Goal: Task Accomplishment & Management: Manage account settings

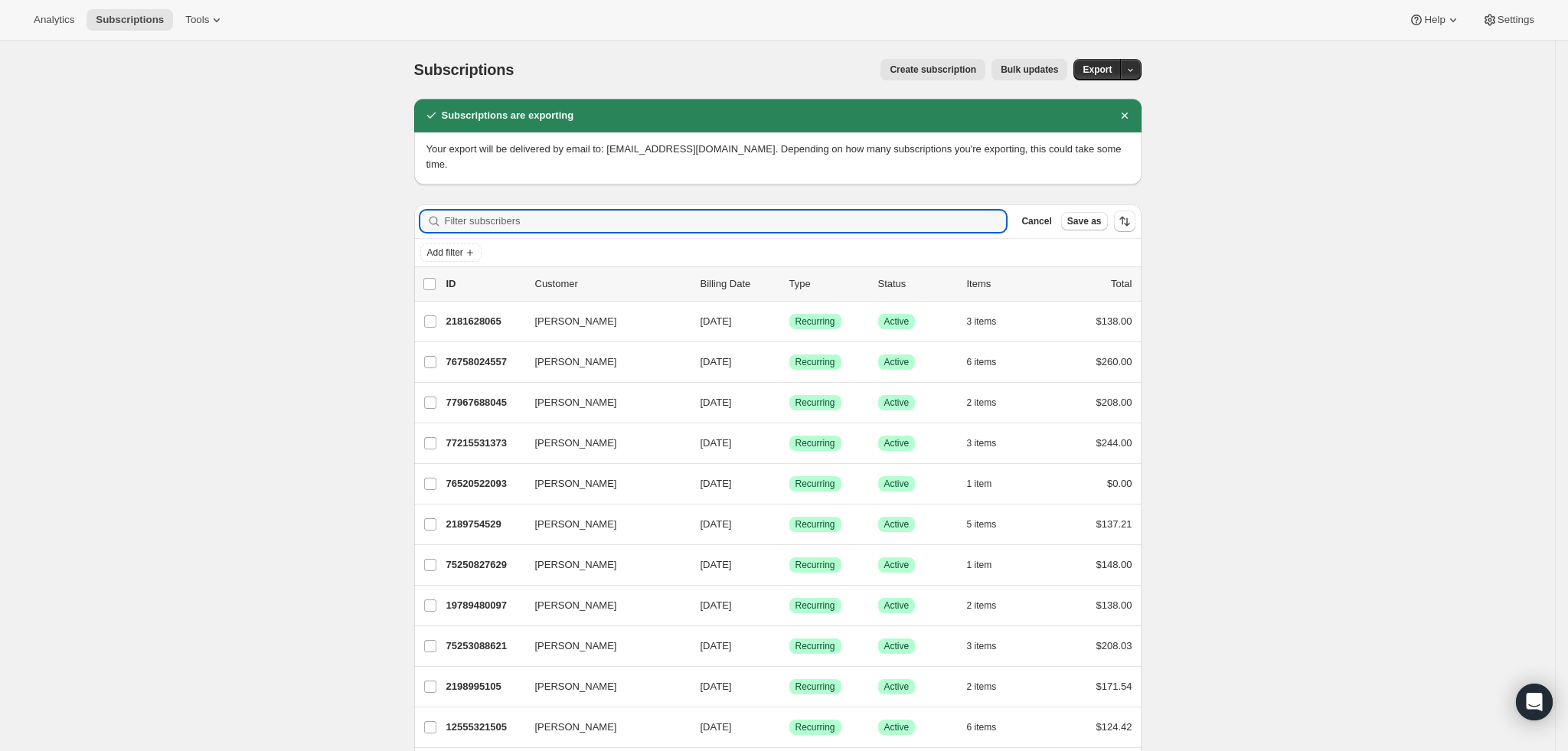
paste input "[EMAIL_ADDRESS][DOMAIN_NAME]"
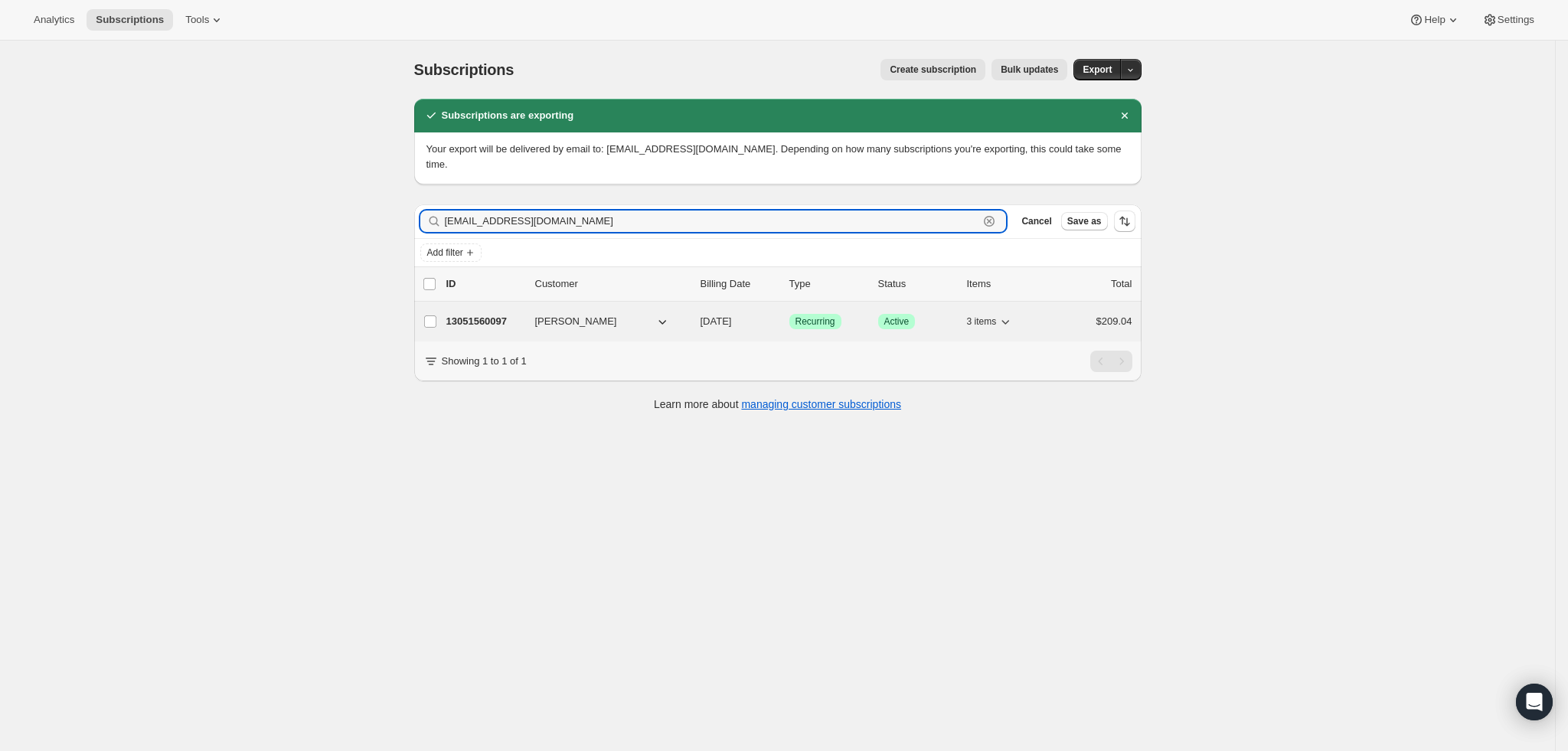
type input "[EMAIL_ADDRESS][DOMAIN_NAME]"
click at [503, 314] on p "13051560097" at bounding box center [485, 322] width 77 height 16
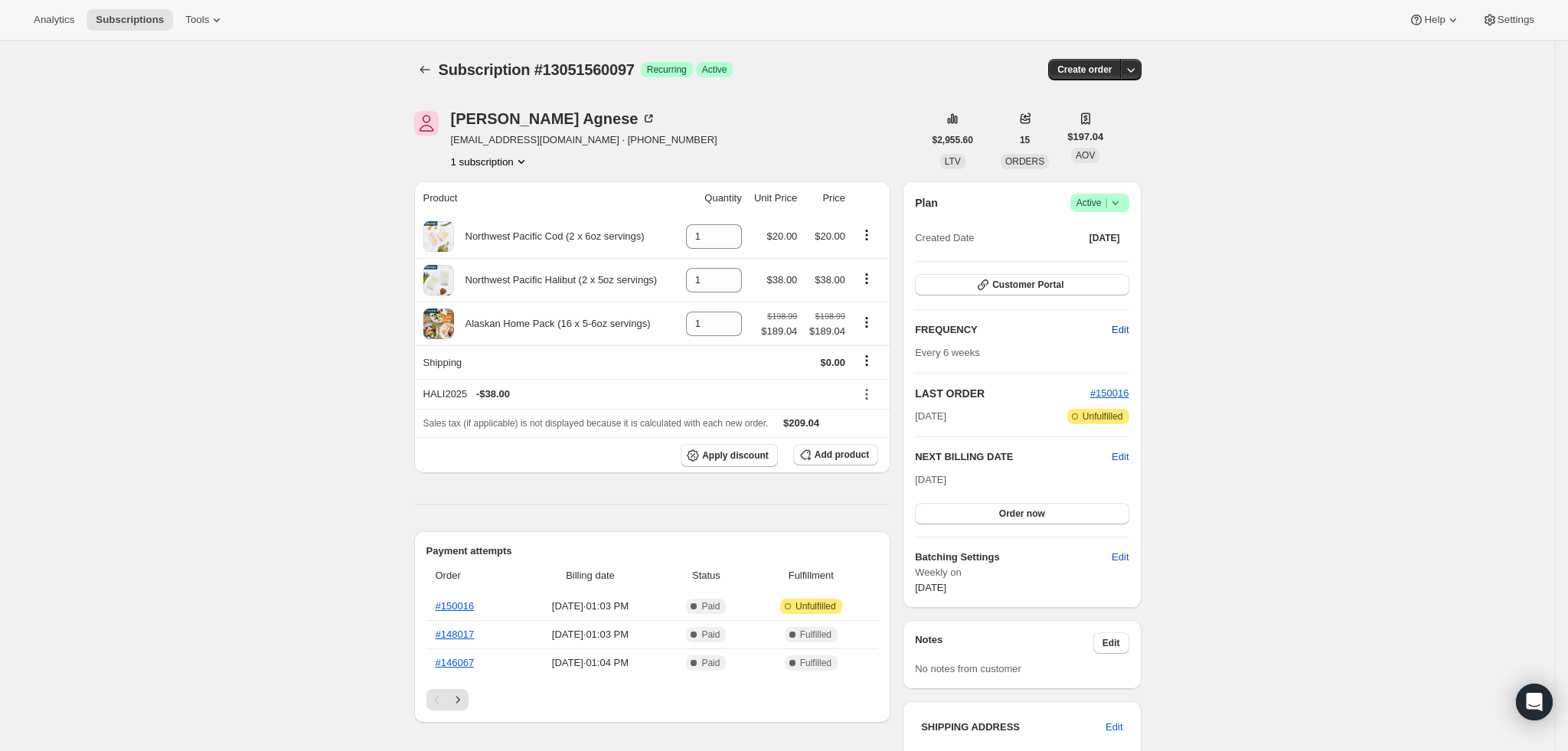
click at [1126, 333] on span "Edit" at bounding box center [1120, 330] width 16 height 16
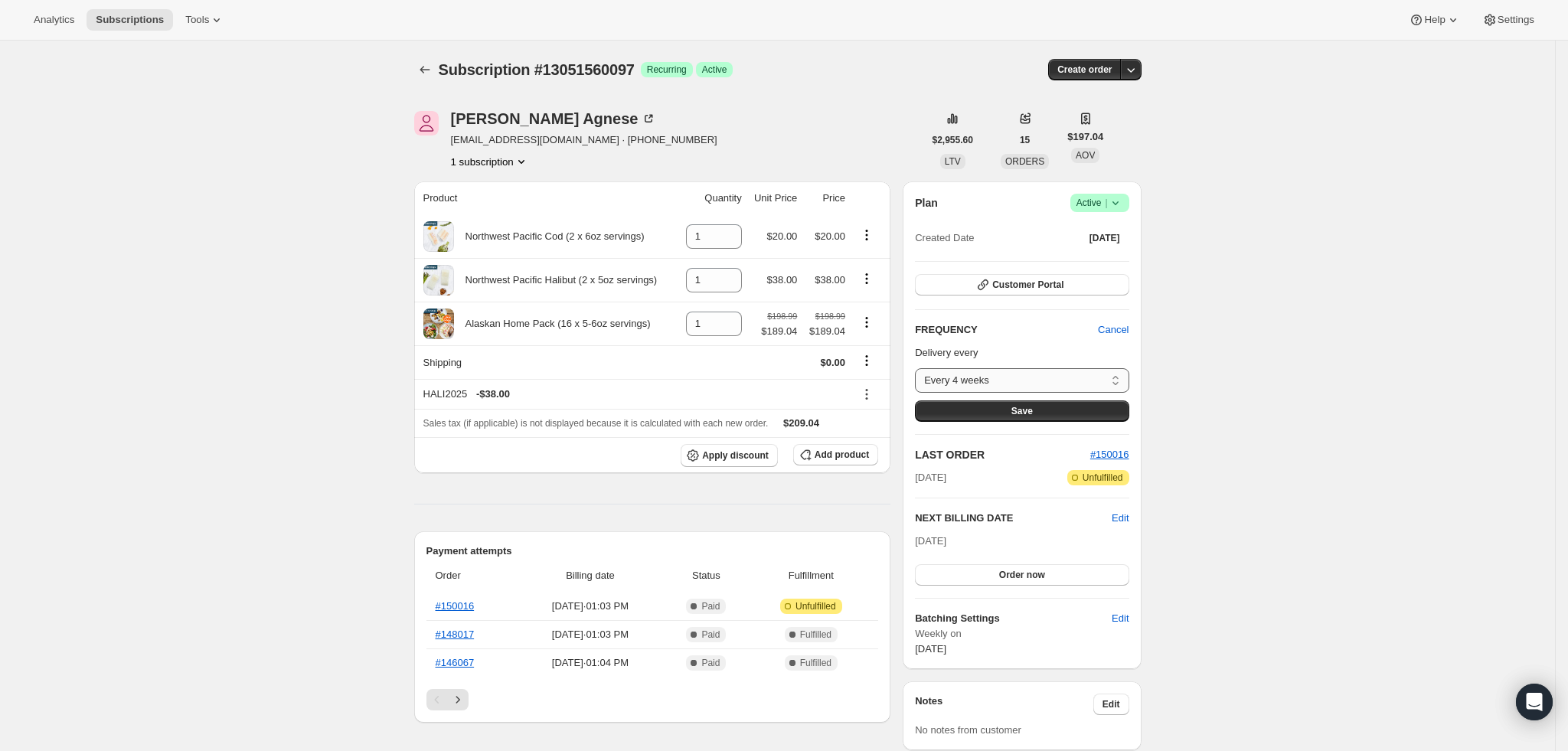
click at [1106, 378] on select "Every 4 weeks Every 6 weeks Every 8 weeks Custom..." at bounding box center [1022, 381] width 214 height 25
select select "WEEK#8"
click at [921, 369] on select "Every 4 weeks Every 6 weeks Every 8 weeks Custom..." at bounding box center [1022, 381] width 214 height 25
click at [1322, 376] on div "Subscription #13051560097. This page is ready Subscription #13051560097 Success…" at bounding box center [777, 749] width 1555 height 1416
click at [1068, 410] on button "Save" at bounding box center [1022, 411] width 214 height 21
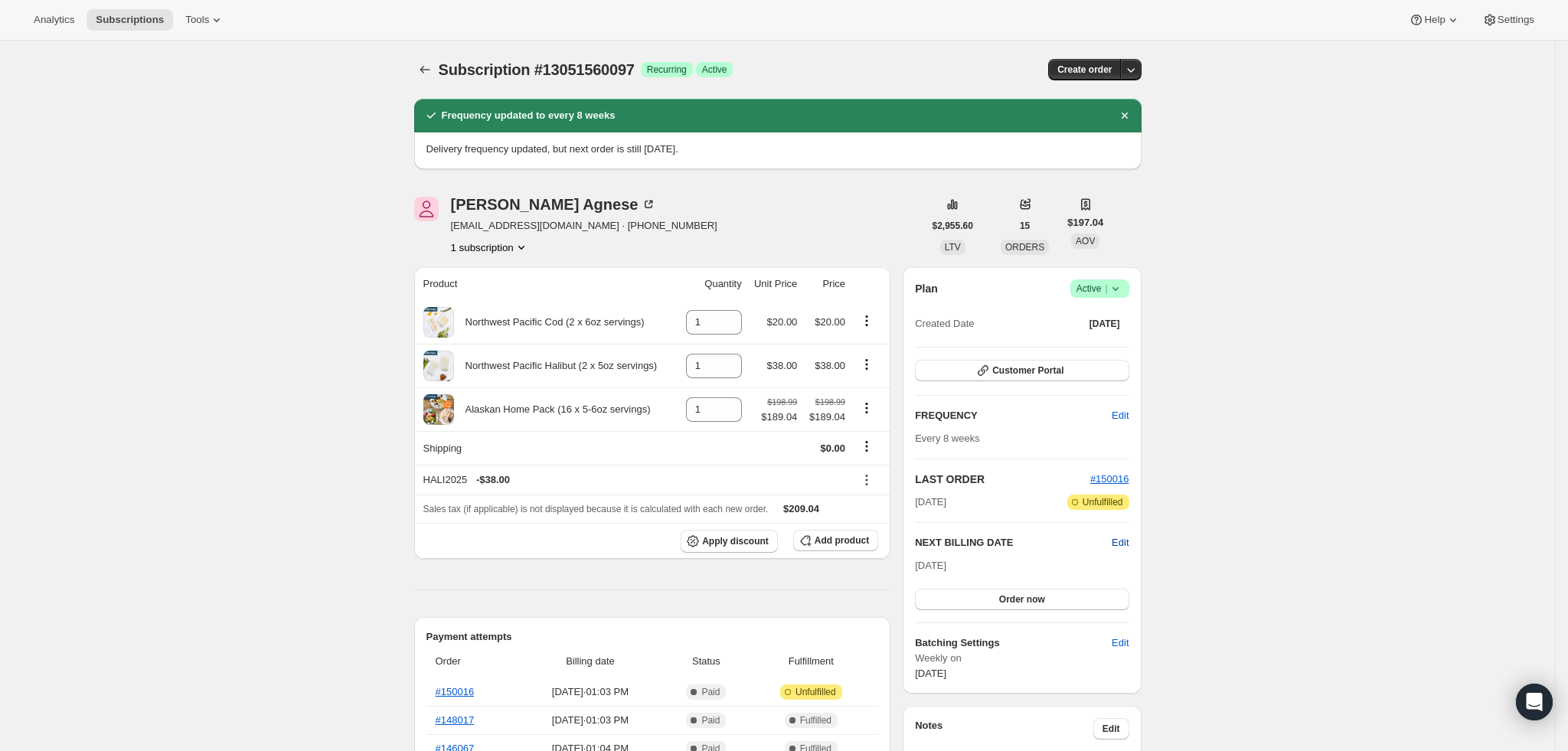
click at [1124, 540] on span "Edit" at bounding box center [1120, 543] width 16 height 16
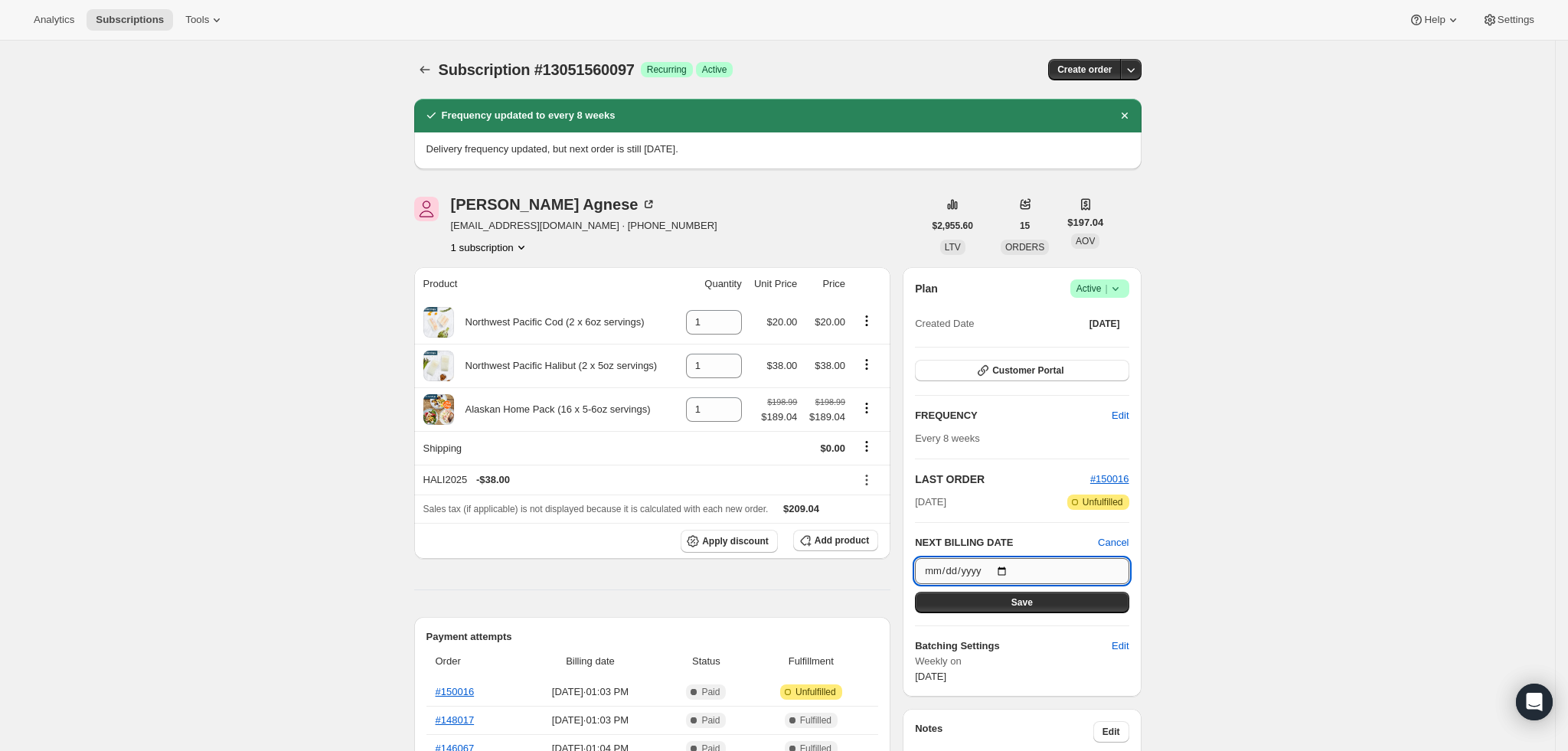
click at [1009, 570] on input "[DATE]" at bounding box center [1022, 572] width 214 height 26
type input "[DATE]"
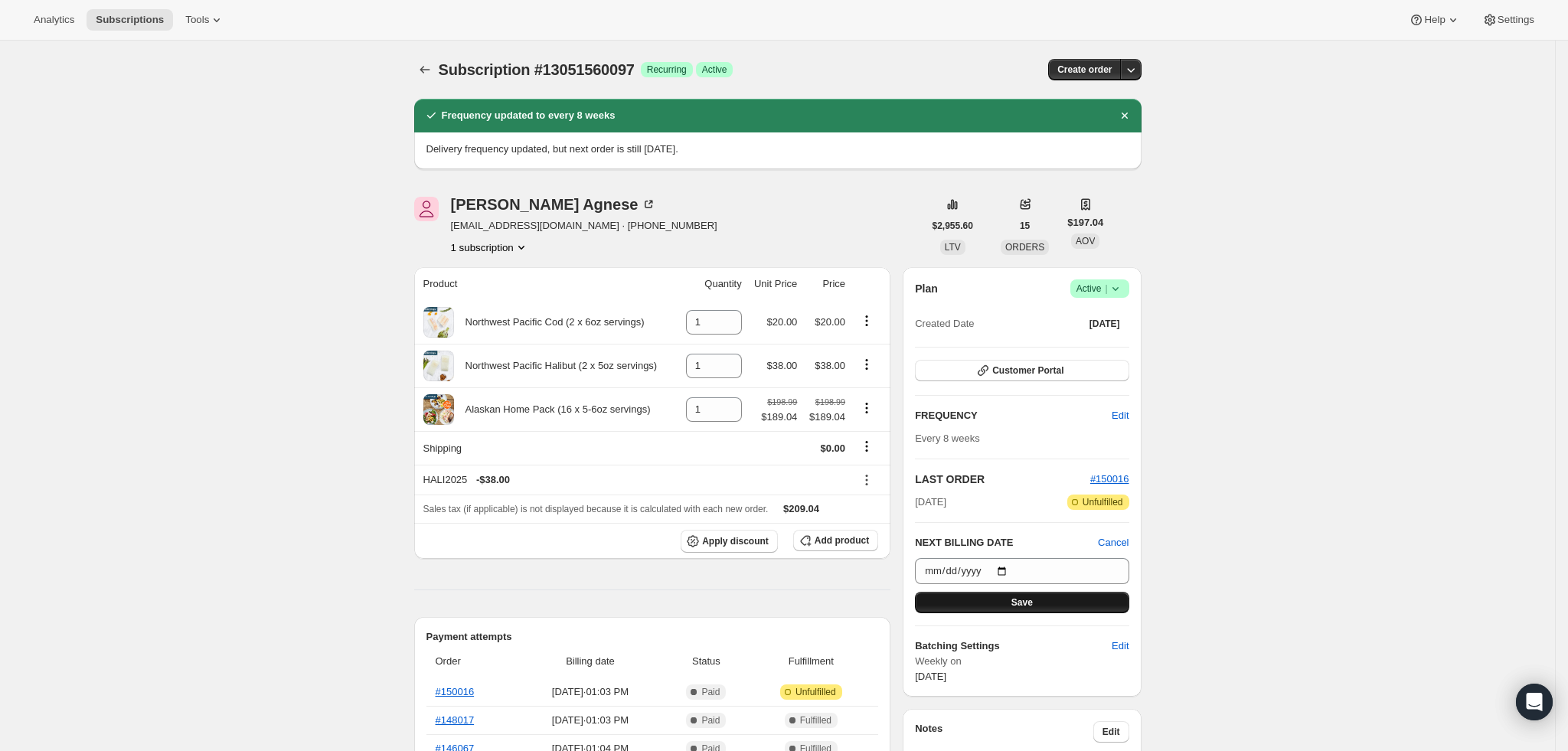
click at [1060, 603] on button "Save" at bounding box center [1022, 602] width 214 height 21
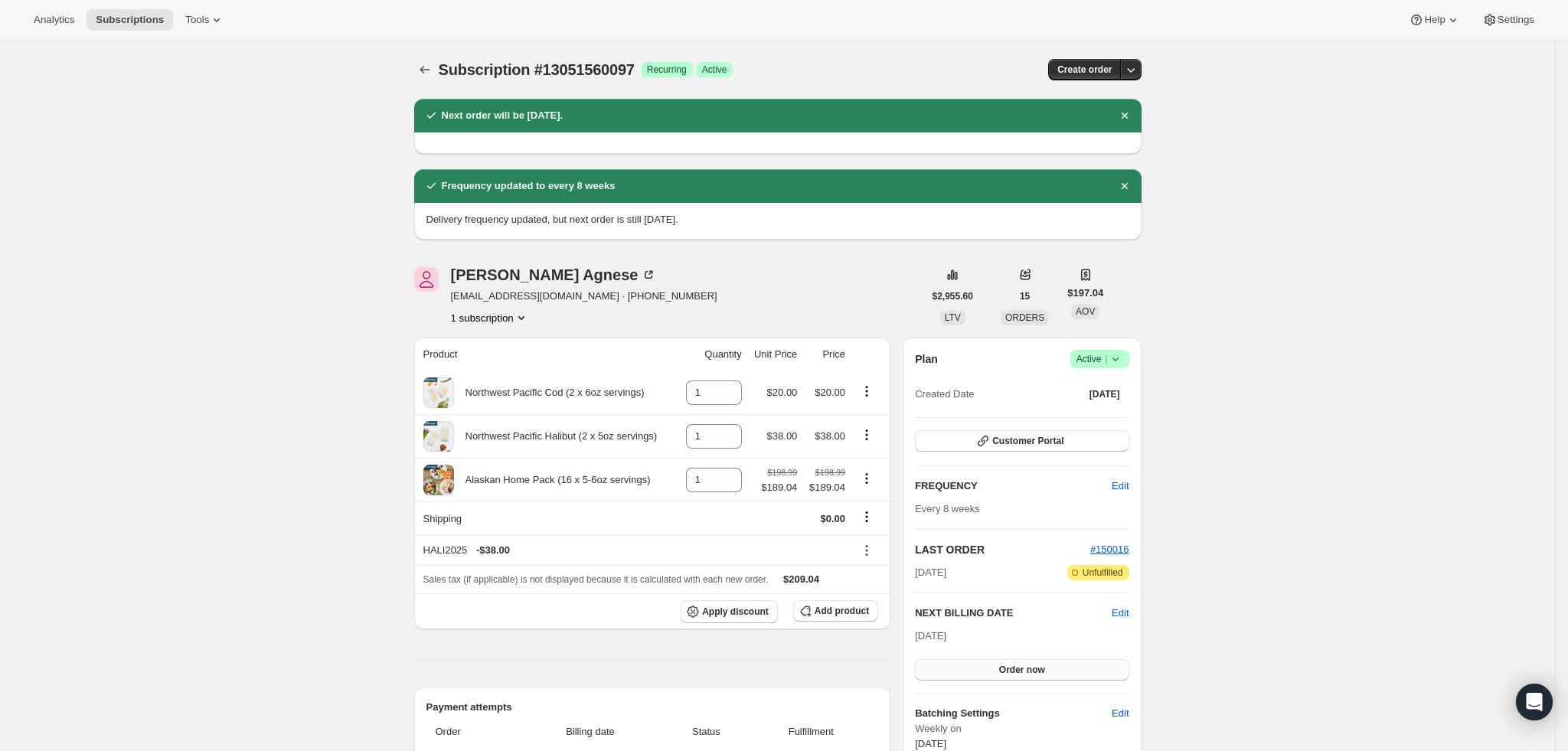
click at [1046, 668] on span "Order now" at bounding box center [1023, 670] width 46 height 12
click at [1129, 614] on span "Edit" at bounding box center [1120, 613] width 16 height 16
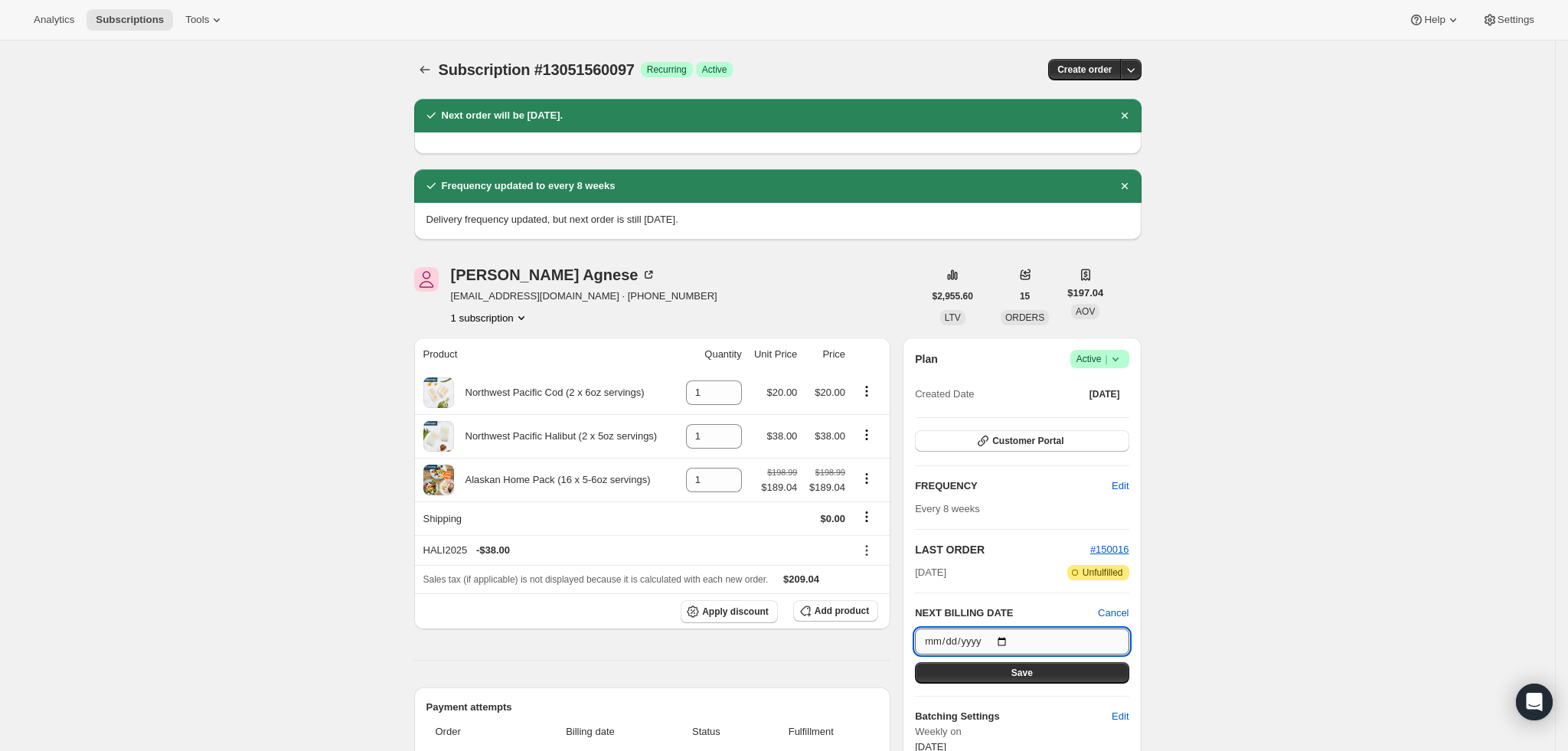
click at [1008, 637] on input "[DATE]" at bounding box center [1022, 642] width 214 height 26
type input "[DATE]"
click at [1031, 675] on span "Save" at bounding box center [1023, 673] width 21 height 12
